Goal: Navigation & Orientation: Find specific page/section

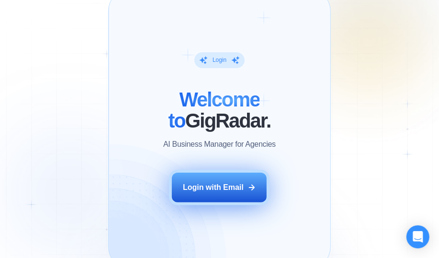
click at [212, 188] on div "Login with Email" at bounding box center [213, 187] width 61 height 11
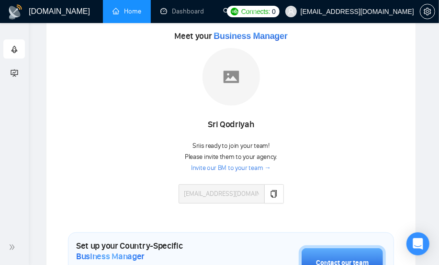
scroll to position [174, 0]
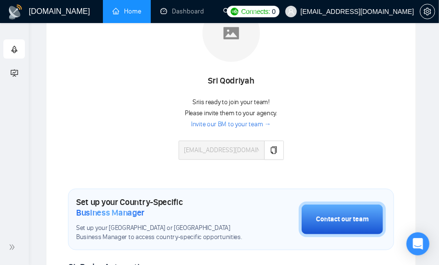
click at [227, 78] on div "Sri Qodriyah" at bounding box center [231, 81] width 105 height 16
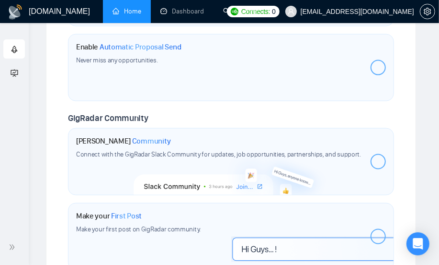
scroll to position [610, 0]
